Goal: Task Accomplishment & Management: Complete application form

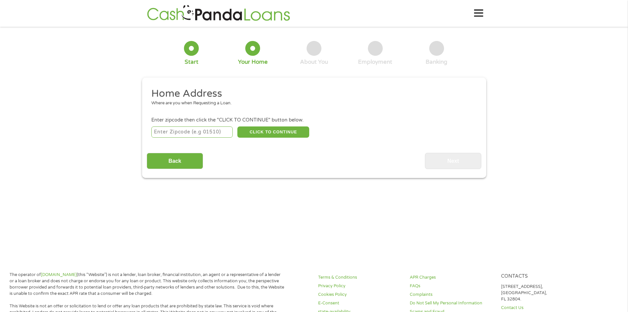
click at [174, 133] on input "number" at bounding box center [191, 131] width 81 height 11
type input "85015"
click at [282, 130] on button "CLICK TO CONTINUE" at bounding box center [274, 131] width 72 height 11
type input "85015"
type input "Phoenix"
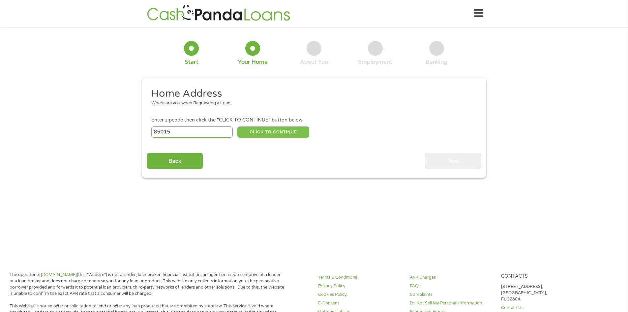
select select "[US_STATE]"
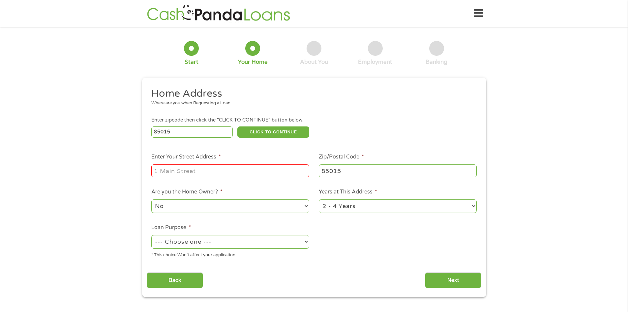
click at [194, 172] on input "Enter Your Street Address *" at bounding box center [230, 170] width 158 height 13
type input "[STREET_ADDRESS][PERSON_NAME]"
click at [224, 206] on select "No Yes" at bounding box center [230, 206] width 158 height 14
select select "yes"
click at [151, 199] on select "No Yes" at bounding box center [230, 206] width 158 height 14
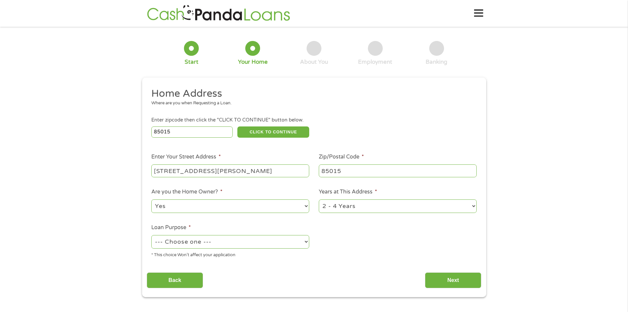
click at [335, 207] on select "1 Year or less 1 - 2 Years 2 - 4 Years Over 4 Years" at bounding box center [398, 206] width 158 height 14
select select "60months"
click at [319, 199] on select "1 Year or less 1 - 2 Years 2 - 4 Years Over 4 Years" at bounding box center [398, 206] width 158 height 14
click at [228, 245] on select "--- Choose one --- Pay Bills Debt Consolidation Home Improvement Major Purchase…" at bounding box center [230, 242] width 158 height 14
select select "paybills"
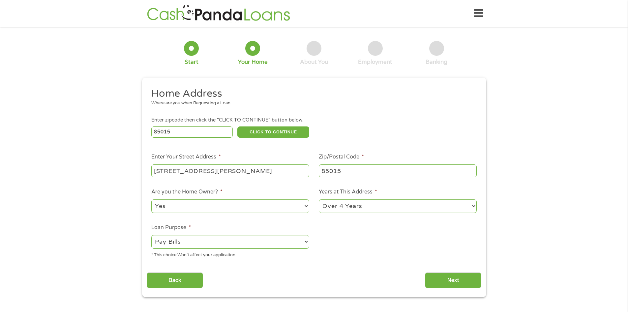
click at [151, 235] on select "--- Choose one --- Pay Bills Debt Consolidation Home Improvement Major Purchase…" at bounding box center [230, 242] width 158 height 14
click at [199, 279] on input "Back" at bounding box center [175, 280] width 56 height 16
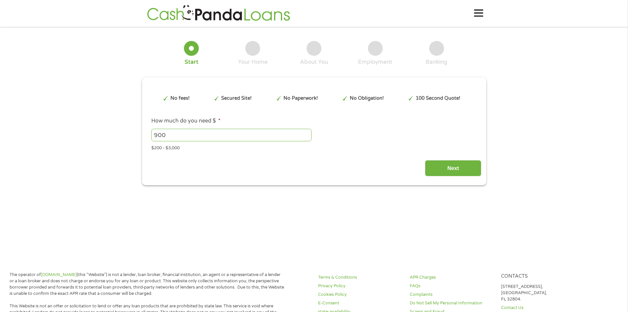
scroll to position [3, 3]
click at [436, 167] on input "Next" at bounding box center [453, 168] width 56 height 16
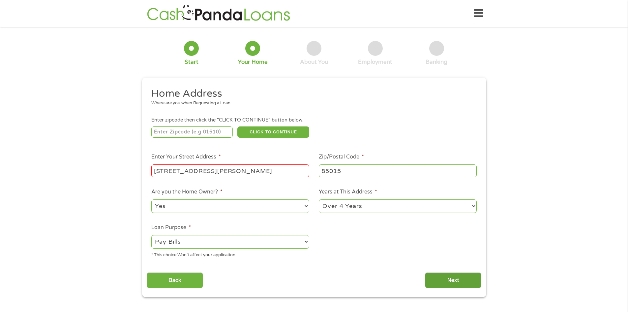
click at [441, 283] on input "Next" at bounding box center [453, 280] width 56 height 16
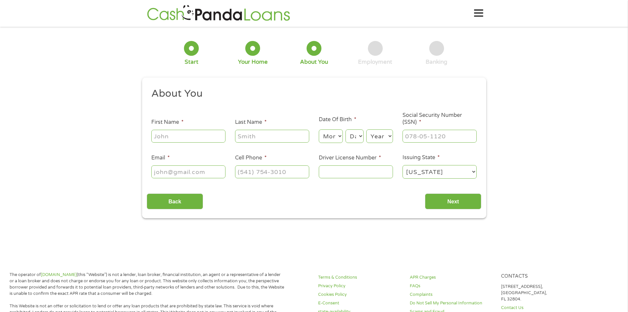
click at [169, 140] on input "First Name *" at bounding box center [188, 136] width 74 height 13
type input "[PERSON_NAME]"
select select "12"
select select "17"
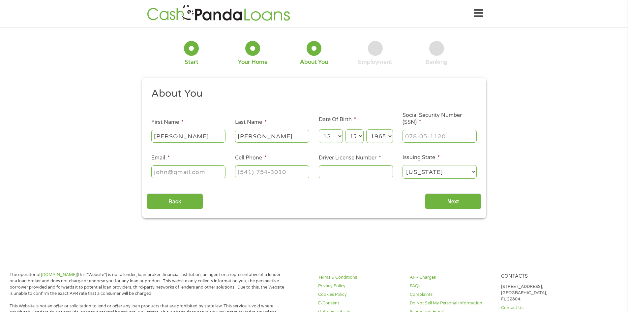
select select "1964"
type input "017-58-6455"
type input "[EMAIL_ADDRESS][DOMAIN_NAME]"
type input "[PHONE_NUMBER]"
type input "D09010072"
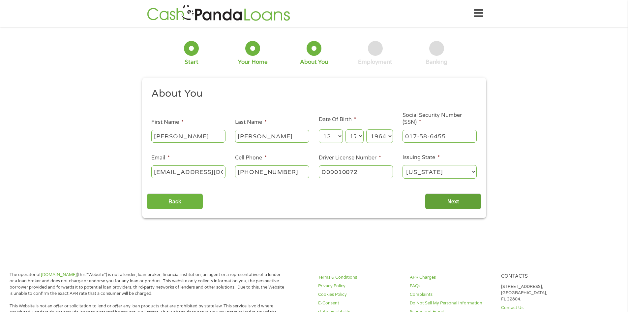
click at [456, 203] on input "Next" at bounding box center [453, 201] width 56 height 16
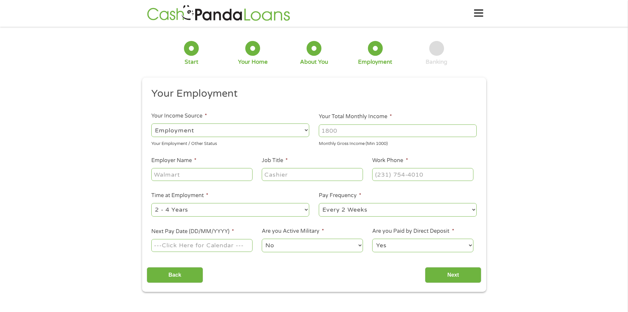
click at [175, 128] on select "--- Choose one --- Employment [DEMOGRAPHIC_DATA] Benefits" at bounding box center [230, 130] width 158 height 14
click at [151, 123] on select "--- Choose one --- Employment [DEMOGRAPHIC_DATA] Benefits" at bounding box center [230, 130] width 158 height 14
click at [325, 134] on input "Your Total Monthly Income *" at bounding box center [398, 130] width 158 height 13
type input "7000"
click at [171, 176] on input "Employer Name *" at bounding box center [201, 174] width 101 height 13
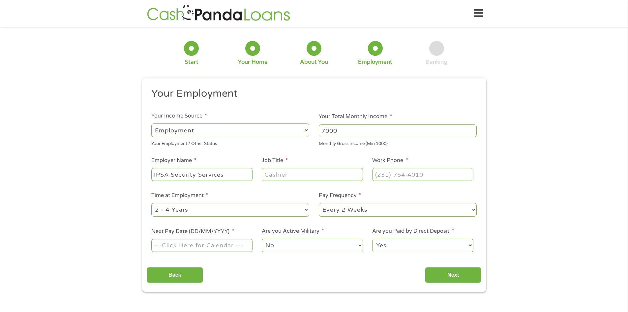
type input "IPSA Security Services"
type input "Security Rover"
type input "[PHONE_NUMBER]"
select select "60months"
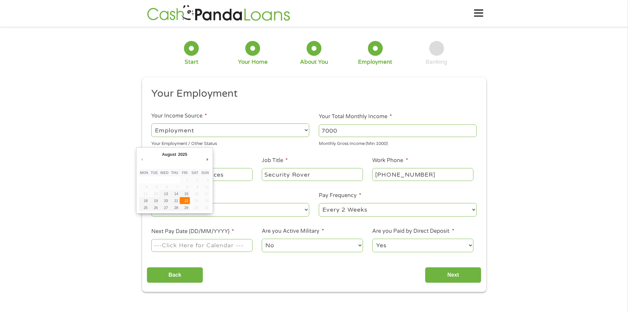
type input "[DATE]"
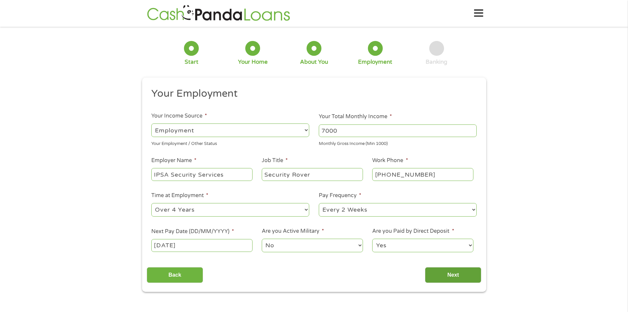
click at [438, 270] on input "Next" at bounding box center [453, 275] width 56 height 16
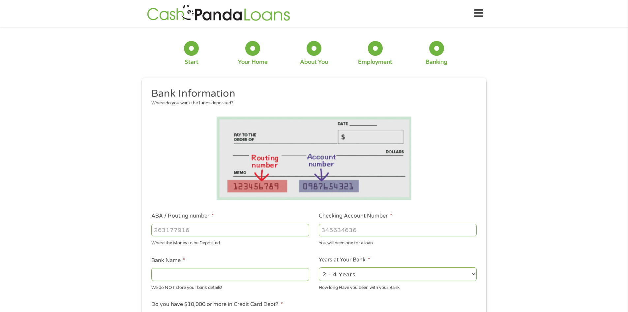
click at [191, 229] on input "ABA / Routing number *" at bounding box center [230, 230] width 158 height 13
type input "122187238"
type input "DESERT SCHOOLS FEDERAL CREDIT UNION"
type input "122187238"
click at [341, 229] on input "Checking Account Number *" at bounding box center [398, 230] width 158 height 13
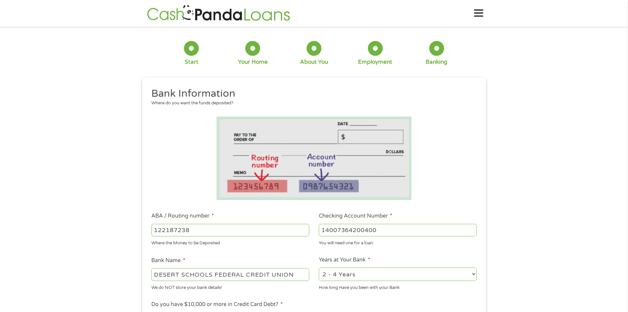
type input "14007364200400"
click at [375, 278] on select "2 - 4 Years 6 - 12 Months 1 - 2 Years Over 4 Years" at bounding box center [398, 274] width 158 height 14
select select "60months"
click at [319, 267] on select "2 - 4 Years 6 - 12 Months 1 - 2 Years Over 4 Years" at bounding box center [398, 274] width 158 height 14
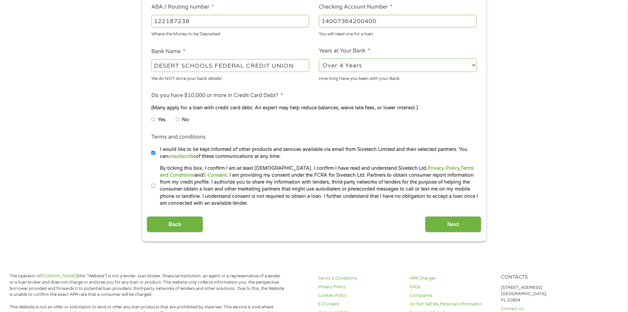
scroll to position [220, 0]
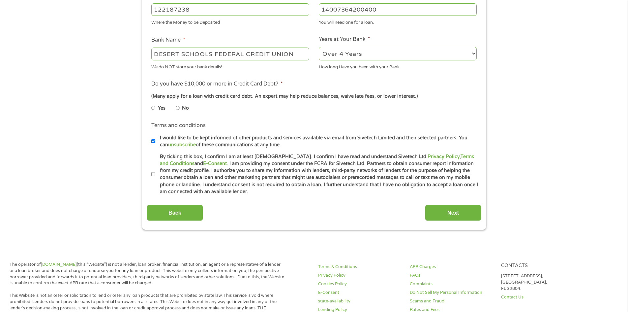
click at [178, 107] on input "No" at bounding box center [178, 108] width 4 height 11
radio input "true"
click at [153, 141] on input "I would like to be kept informed of other products and services available via e…" at bounding box center [153, 141] width 4 height 11
checkbox input "false"
click at [153, 178] on input "By ticking this box, I confirm I am at least [DEMOGRAPHIC_DATA]. I confirm I ha…" at bounding box center [153, 174] width 4 height 11
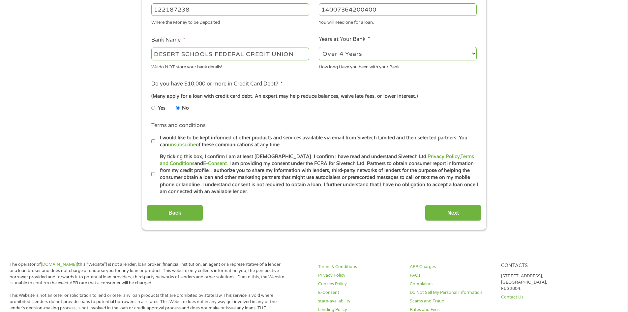
checkbox input "true"
click at [459, 209] on input "Next" at bounding box center [453, 213] width 56 height 16
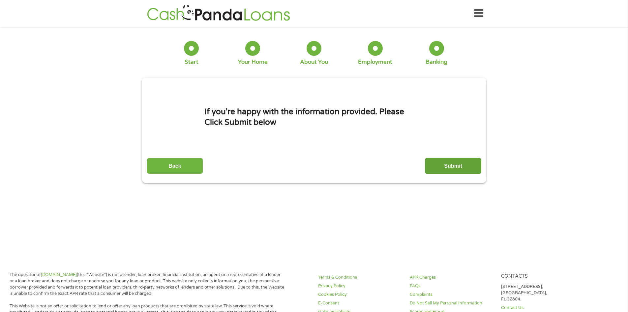
click at [453, 167] on input "Submit" at bounding box center [453, 166] width 56 height 16
